Goal: Download file/media

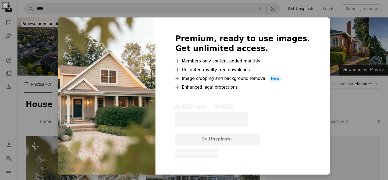
scroll to position [145, 0]
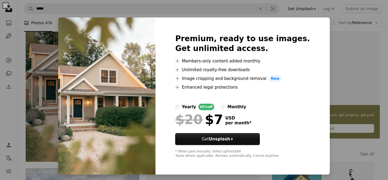
click at [64, 131] on div "An X shape Premium, ready to use images. Get unlimited access. A plus sign Memb…" at bounding box center [194, 90] width 388 height 180
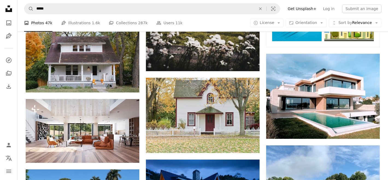
scroll to position [206, 0]
